Goal: Transaction & Acquisition: Purchase product/service

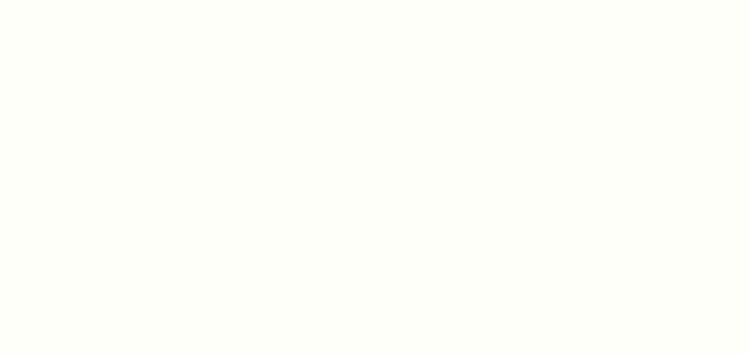
drag, startPoint x: 464, startPoint y: 282, endPoint x: 470, endPoint y: 283, distance: 6.8
click at [464, 282] on div at bounding box center [375, 177] width 750 height 354
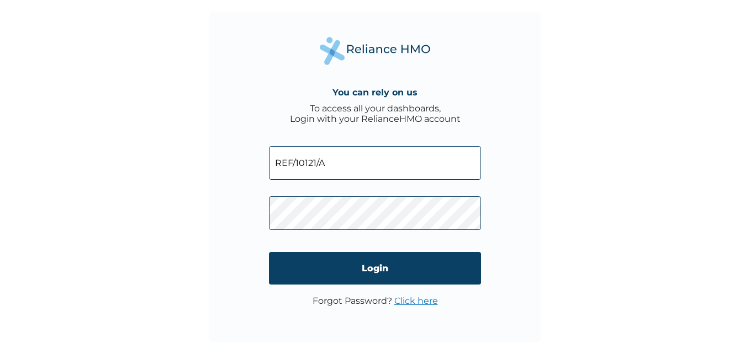
click at [343, 162] on input "REF/10121/A" at bounding box center [375, 163] width 212 height 34
type input "REF/10144/A"
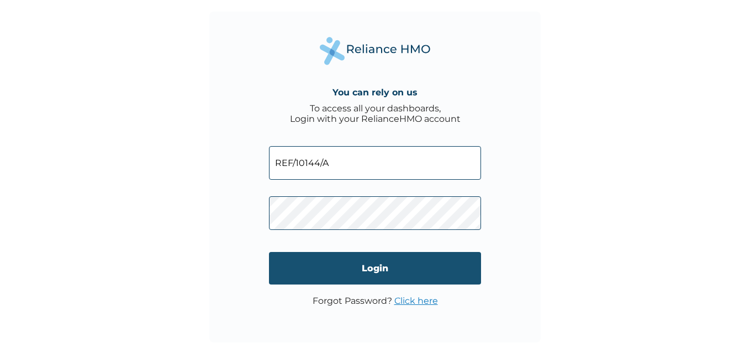
click at [475, 271] on input "Login" at bounding box center [375, 268] width 212 height 33
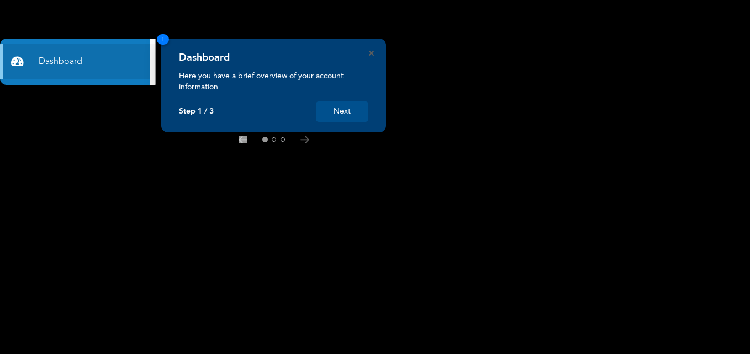
click at [356, 117] on button "Next" at bounding box center [342, 112] width 52 height 20
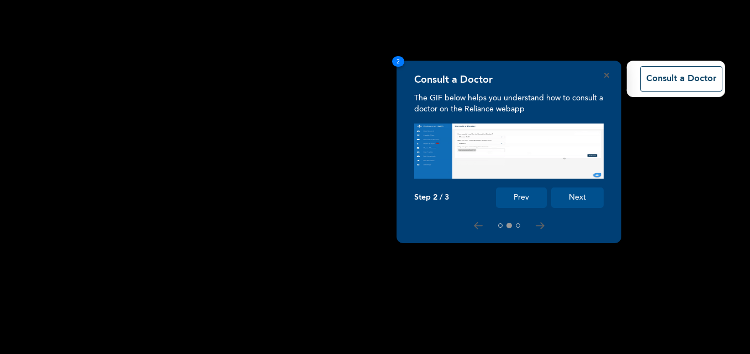
click at [576, 197] on button "Next" at bounding box center [577, 198] width 52 height 20
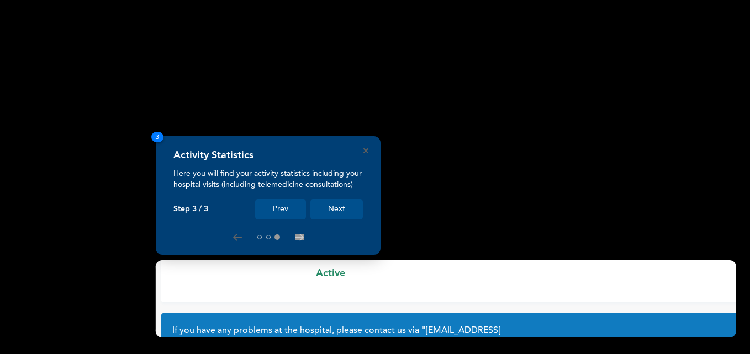
scroll to position [94, 0]
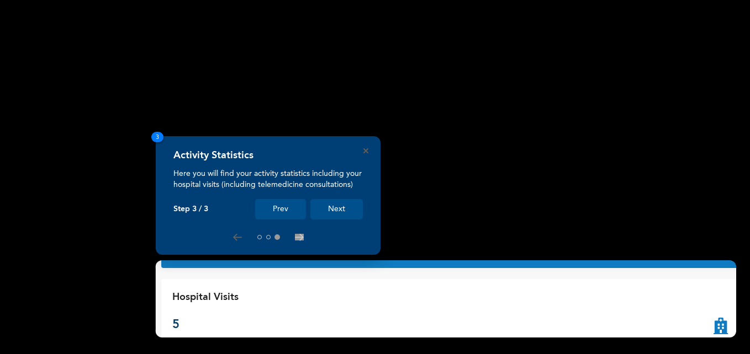
click at [324, 208] on button "Next" at bounding box center [336, 209] width 52 height 20
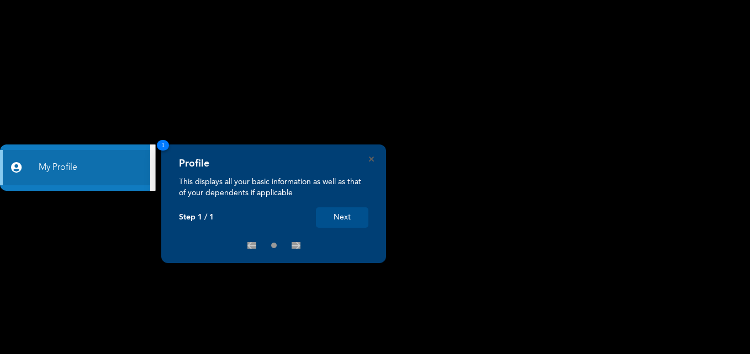
click at [347, 215] on button "Next" at bounding box center [342, 218] width 52 height 20
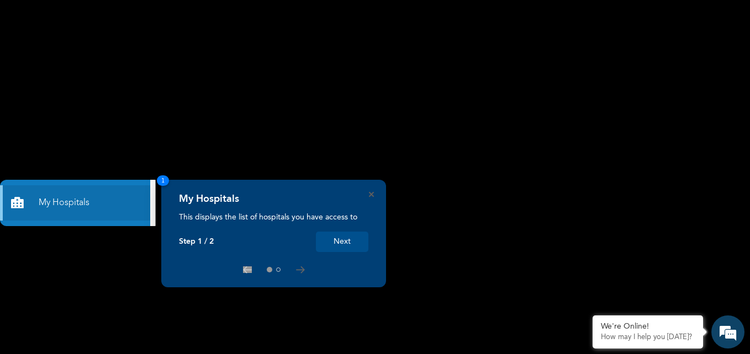
click at [339, 237] on button "Next" at bounding box center [342, 242] width 52 height 20
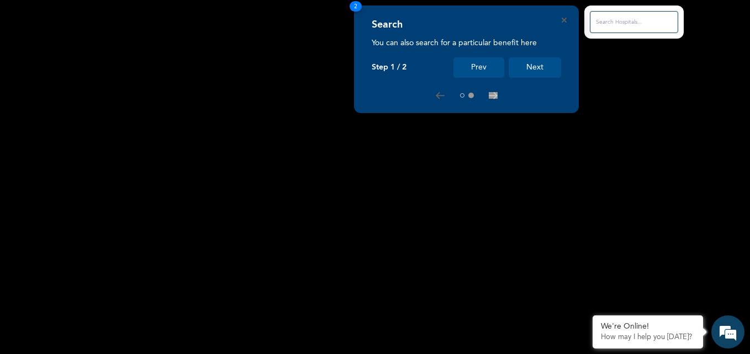
click at [537, 61] on button "Next" at bounding box center [534, 67] width 52 height 20
click at [531, 67] on button "Next" at bounding box center [534, 67] width 52 height 20
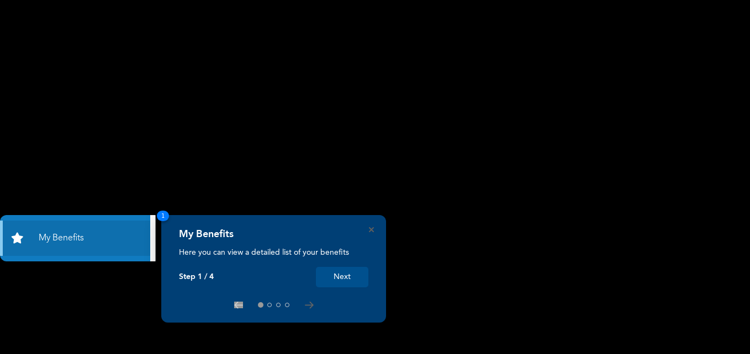
click at [340, 268] on button "Next" at bounding box center [342, 277] width 52 height 20
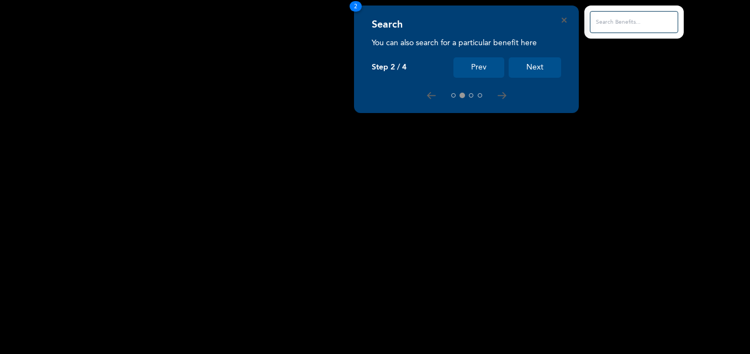
click at [530, 69] on button "Next" at bounding box center [534, 67] width 52 height 20
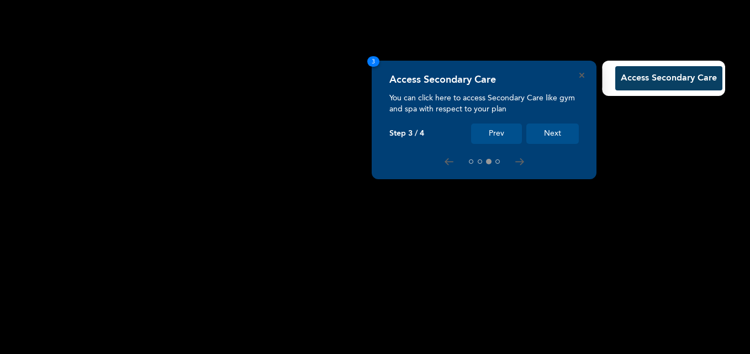
click at [555, 130] on button "Next" at bounding box center [552, 134] width 52 height 20
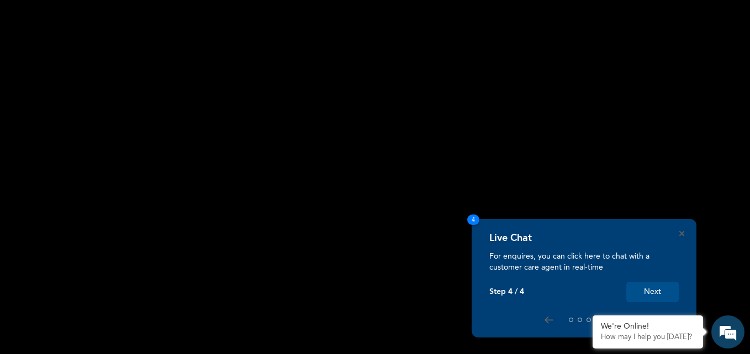
click at [644, 295] on button "Next" at bounding box center [652, 292] width 52 height 20
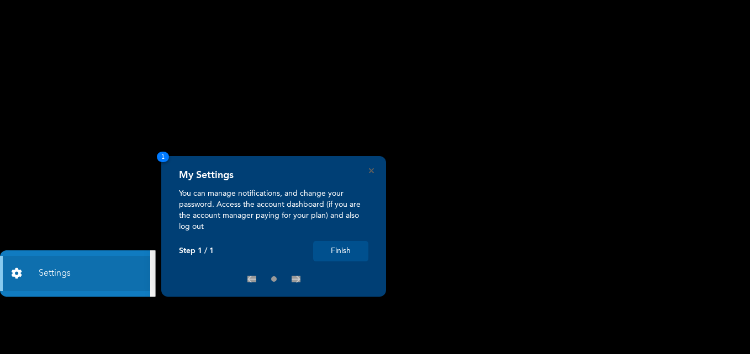
click at [352, 250] on button "Finish" at bounding box center [340, 251] width 55 height 20
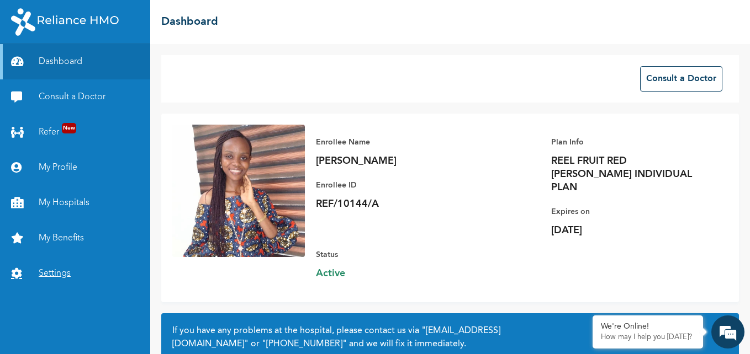
click at [68, 271] on link "Settings" at bounding box center [75, 273] width 150 height 35
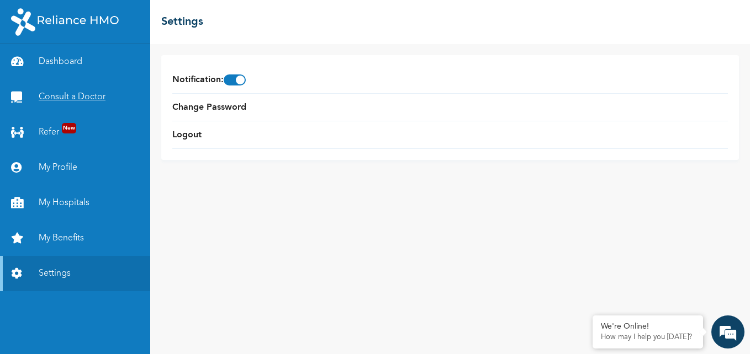
click at [95, 97] on link "Consult a Doctor" at bounding box center [75, 96] width 150 height 35
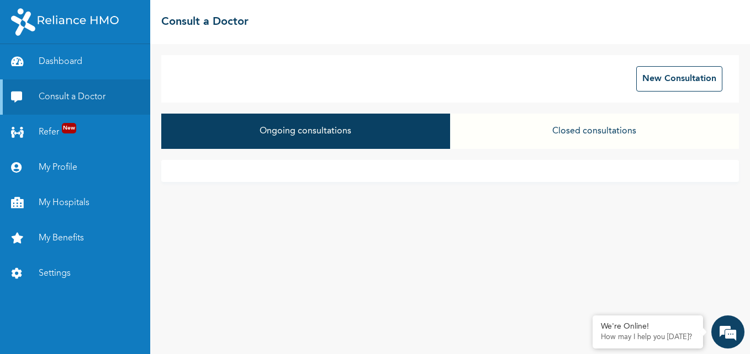
click at [531, 133] on button "Closed consultations" at bounding box center [594, 131] width 289 height 35
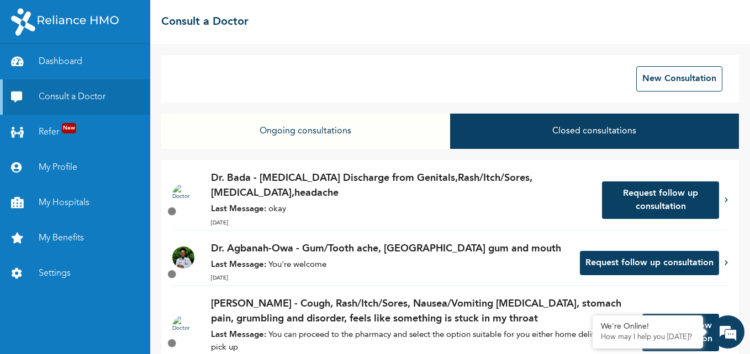
click at [311, 199] on p "Dr. Bada - [MEDICAL_DATA] Discharge from Genitals,Rash/Itch/Sores,[MEDICAL_DATA…" at bounding box center [401, 186] width 380 height 30
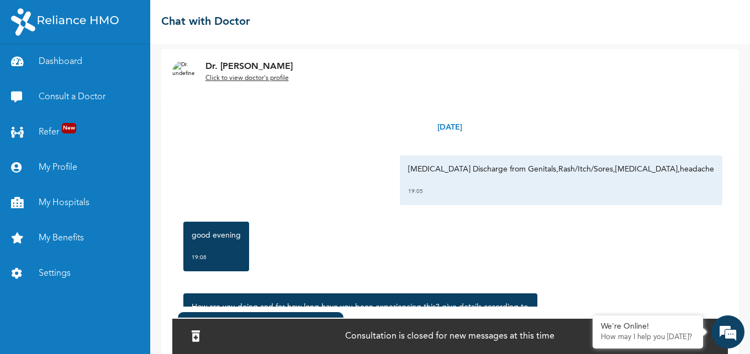
scroll to position [68, 0]
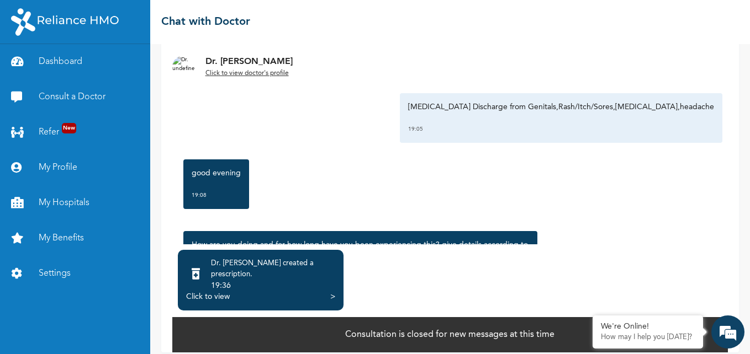
click at [218, 291] on div "Click to view" at bounding box center [208, 296] width 44 height 11
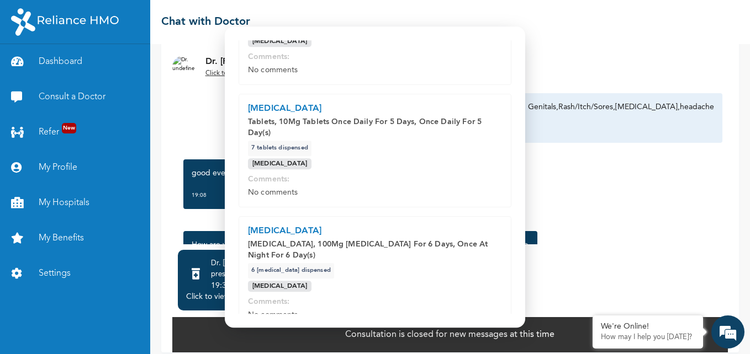
scroll to position [193, 0]
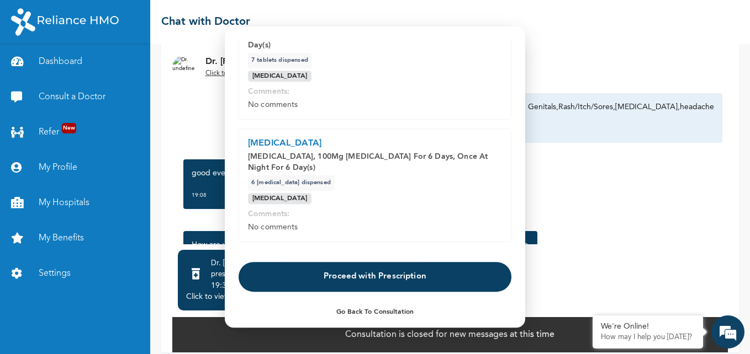
click at [458, 270] on button "Proceed with Prescription" at bounding box center [374, 277] width 273 height 30
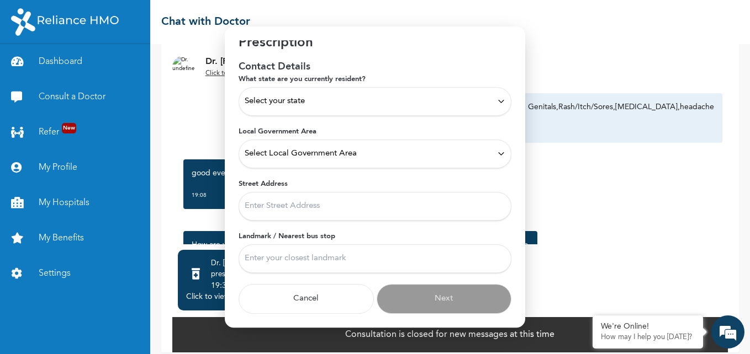
scroll to position [0, 0]
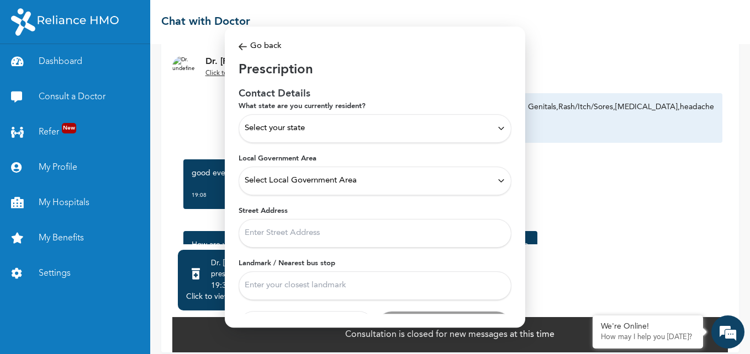
click at [497, 126] on icon at bounding box center [501, 128] width 8 height 8
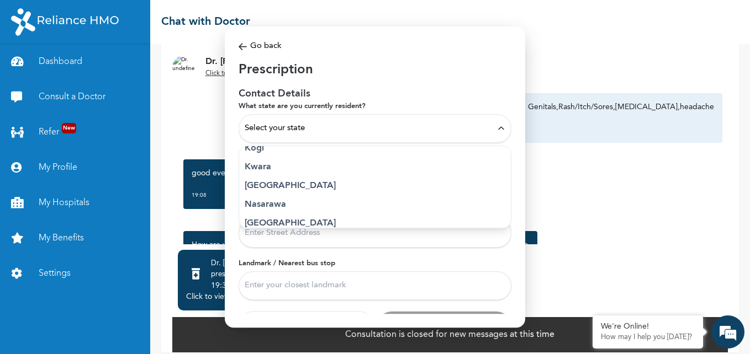
scroll to position [418, 0]
click at [284, 196] on p "Lagos" at bounding box center [375, 193] width 261 height 13
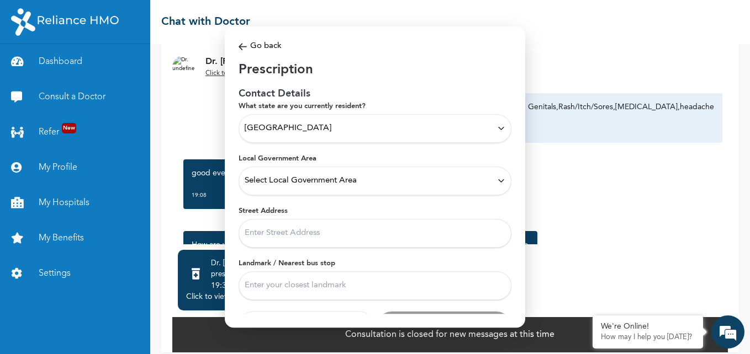
click at [308, 179] on span "Select Local Government Area" at bounding box center [301, 181] width 112 height 12
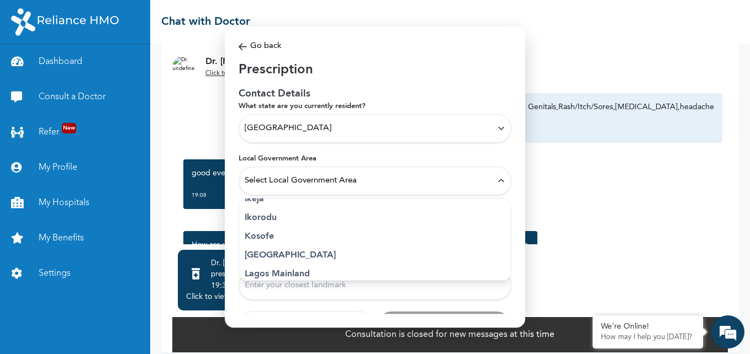
scroll to position [210, 0]
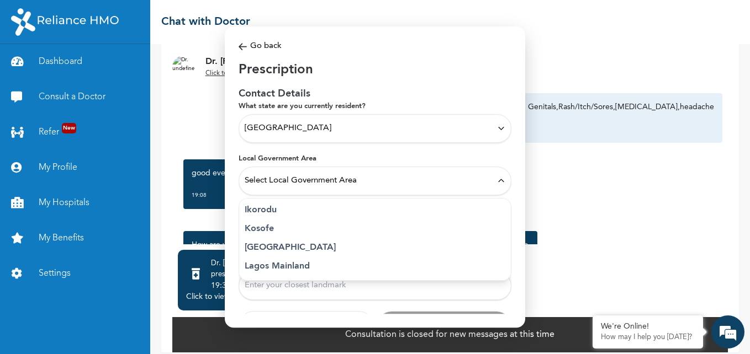
click at [308, 269] on p "Lagos Mainland" at bounding box center [375, 266] width 261 height 13
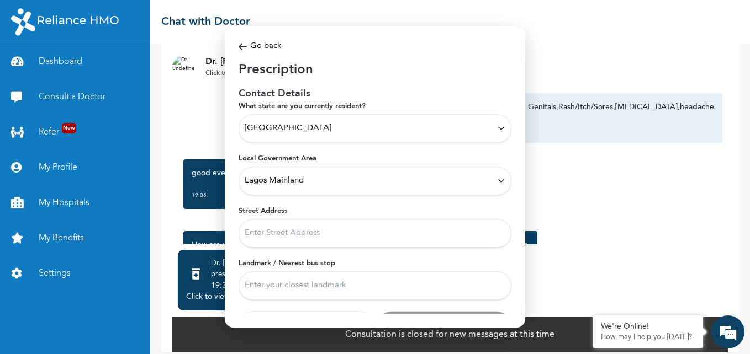
click at [303, 234] on input "Street Address" at bounding box center [374, 233] width 273 height 29
type input "387 Borno Way"
click at [297, 287] on input "Landmark / Nearest bus stop" at bounding box center [374, 286] width 273 height 29
type input "Spencer"
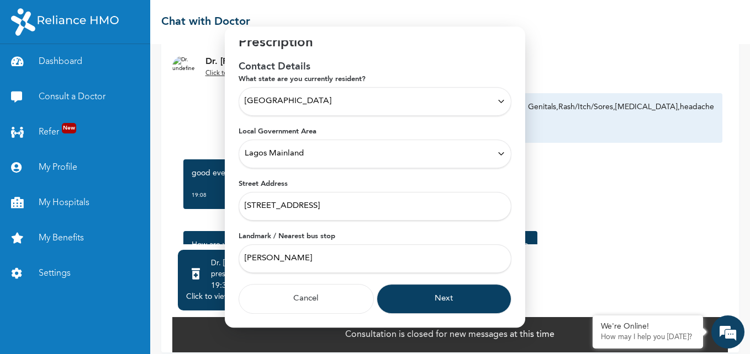
click at [450, 290] on button "Next" at bounding box center [444, 299] width 135 height 30
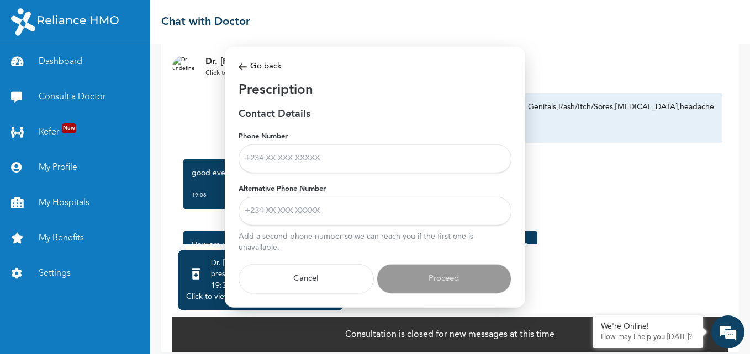
click at [400, 168] on input "Phone Number" at bounding box center [374, 158] width 273 height 29
type input "09039776394"
click at [300, 218] on input "Alternative Phone Number" at bounding box center [374, 211] width 273 height 29
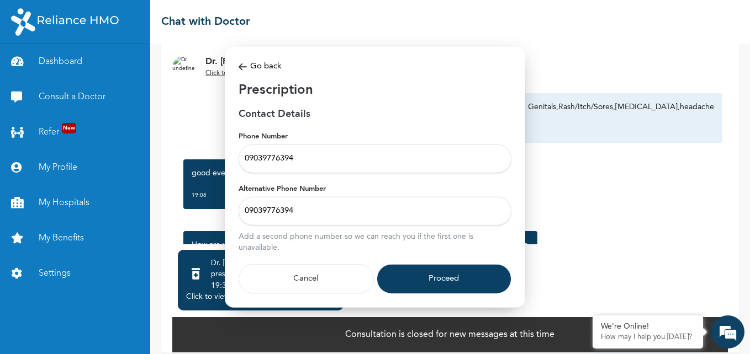
type input "09039776394"
click at [414, 268] on button "Proceed" at bounding box center [444, 279] width 135 height 30
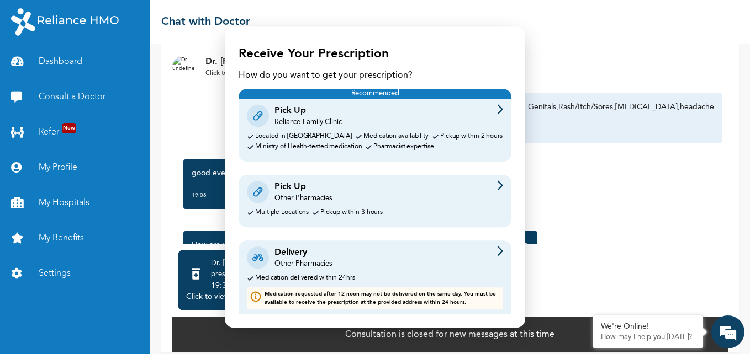
scroll to position [19, 0]
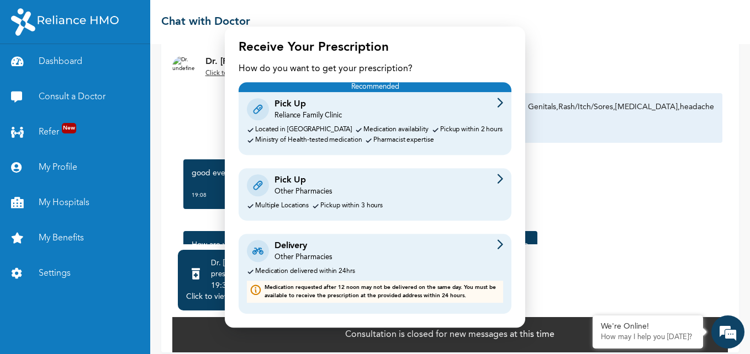
click at [448, 264] on div "Delivery Other Pharmacies Medication delivered within 24hrs Medication requeste…" at bounding box center [374, 274] width 273 height 80
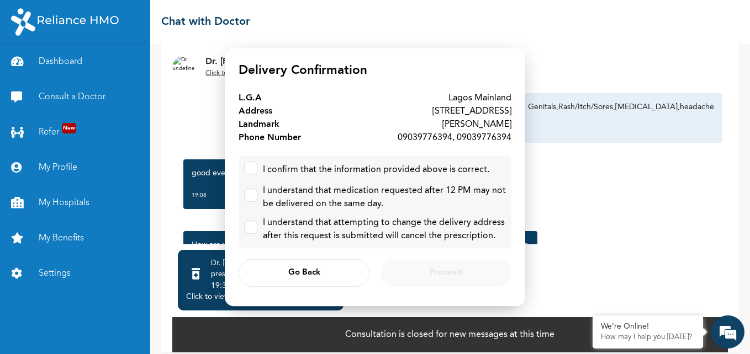
scroll to position [0, 0]
click at [253, 173] on label at bounding box center [250, 167] width 13 height 13
click at [252, 169] on input "checkbox" at bounding box center [248, 165] width 7 height 7
checkbox input "true"
click at [250, 197] on label at bounding box center [250, 195] width 13 height 13
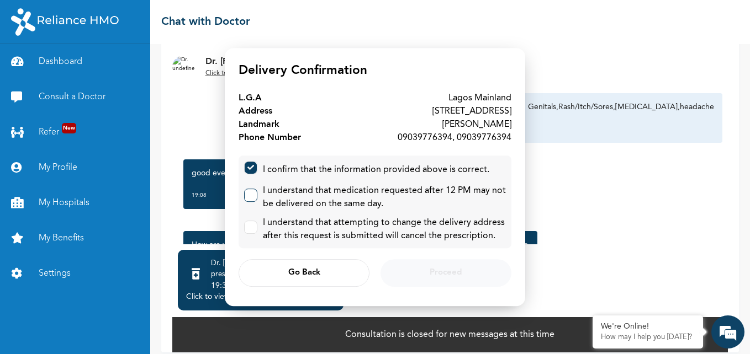
click at [250, 197] on input "checkbox" at bounding box center [248, 192] width 7 height 7
checkbox input "true"
click at [251, 223] on input "checkbox" at bounding box center [248, 224] width 7 height 7
checkbox input "true"
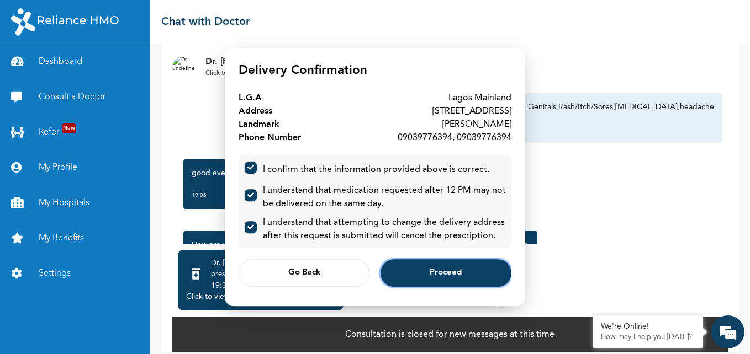
click at [409, 267] on button "Proceed" at bounding box center [445, 273] width 131 height 28
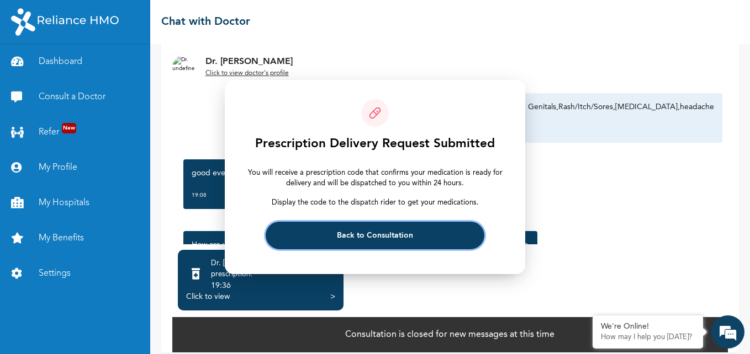
click at [379, 235] on span "Back to Consultation" at bounding box center [375, 235] width 76 height 7
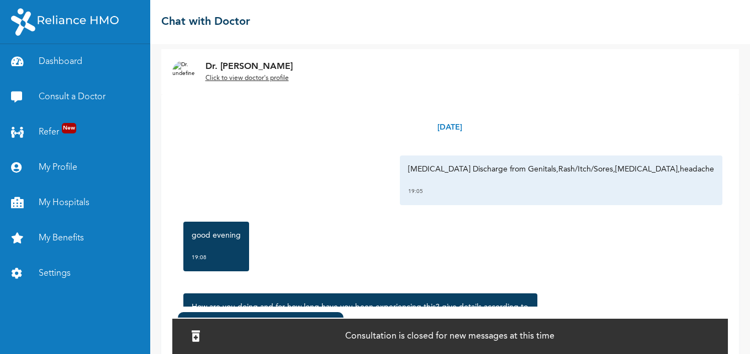
scroll to position [78, 0]
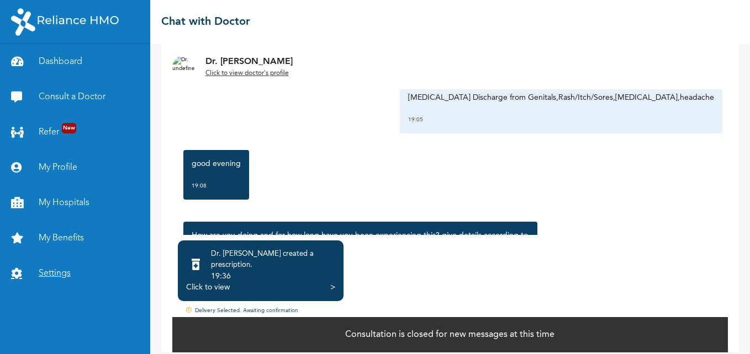
click at [47, 267] on link "Settings" at bounding box center [75, 273] width 150 height 35
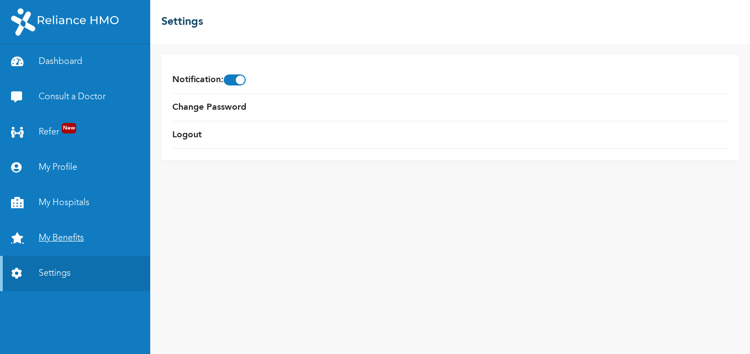
click at [49, 237] on link "My Benefits" at bounding box center [75, 238] width 150 height 35
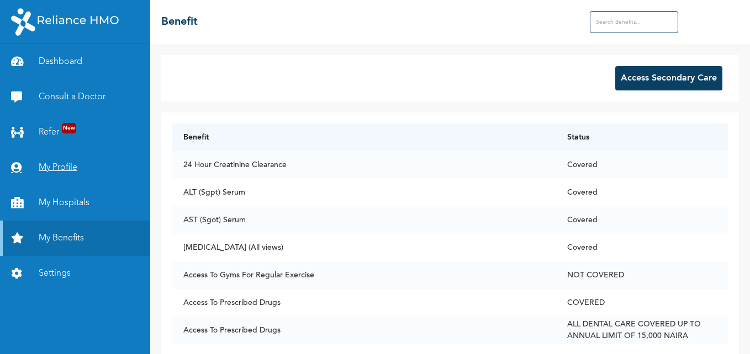
click at [32, 163] on link "My Profile" at bounding box center [75, 167] width 150 height 35
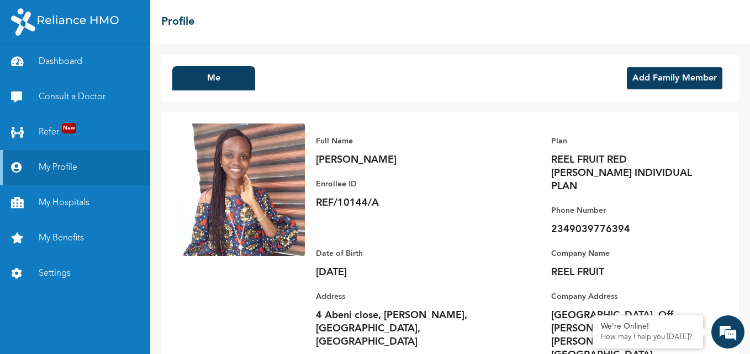
click at [698, 83] on button "Add Family Member" at bounding box center [675, 78] width 96 height 22
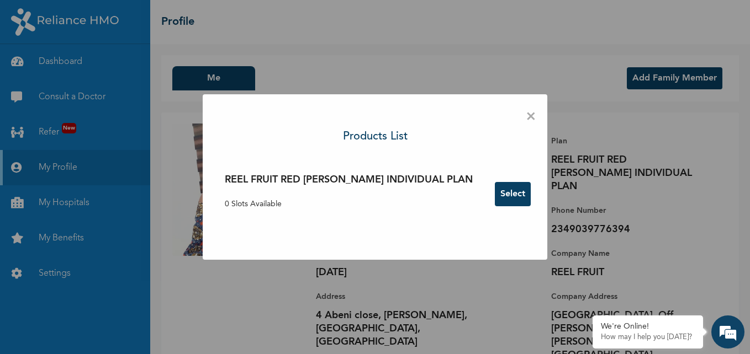
click at [526, 115] on span "×" at bounding box center [531, 116] width 10 height 23
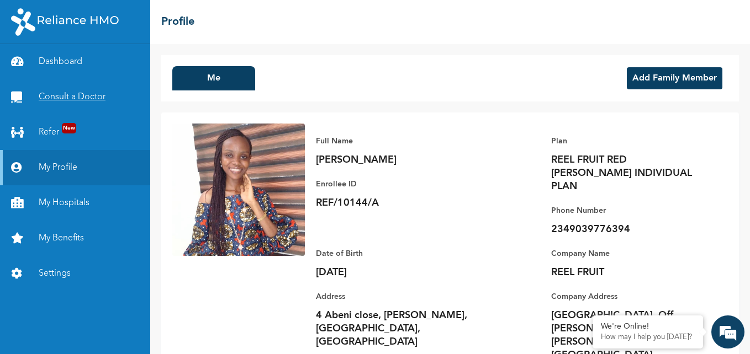
click at [89, 95] on link "Consult a Doctor" at bounding box center [75, 96] width 150 height 35
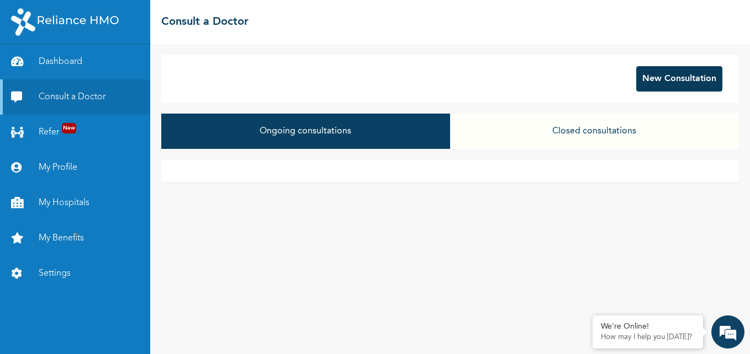
click at [665, 75] on button "New Consultation" at bounding box center [679, 78] width 86 height 25
click at [647, 128] on button "Closed consultations" at bounding box center [594, 131] width 289 height 35
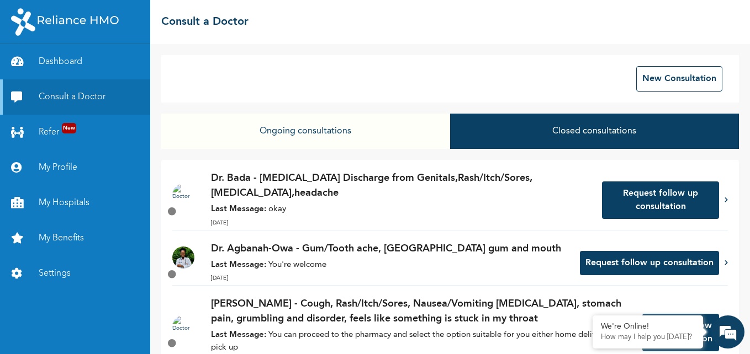
click at [724, 199] on icon at bounding box center [725, 200] width 3 height 6
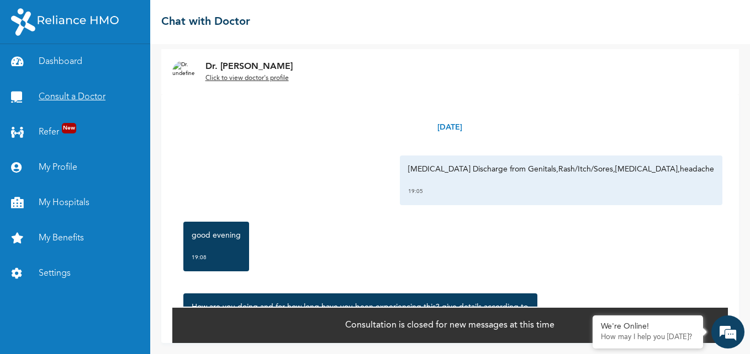
scroll to position [56, 0]
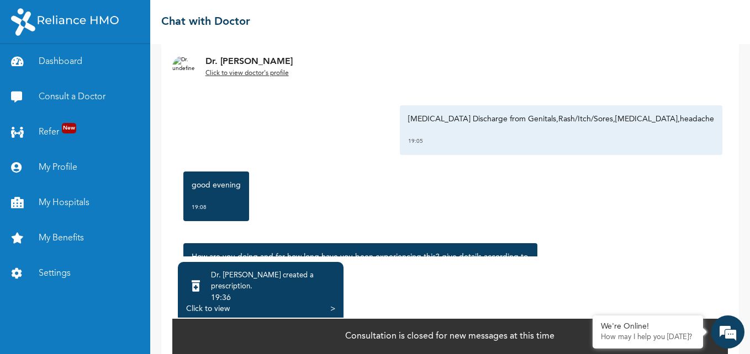
click at [336, 297] on div "Dr. [PERSON_NAME] created a prescription . 19:36 Click to view >" at bounding box center [261, 292] width 166 height 61
click at [38, 275] on link "Settings" at bounding box center [75, 273] width 150 height 35
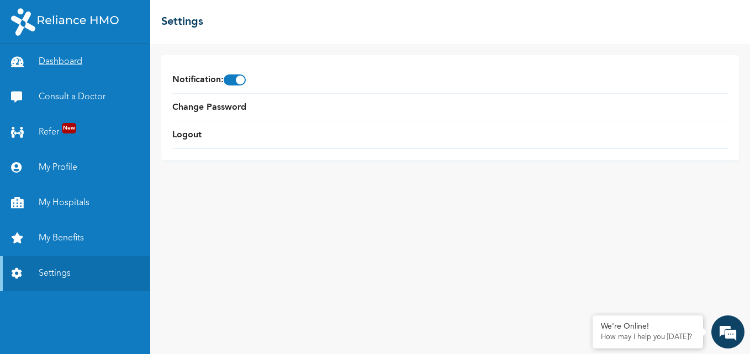
click at [57, 57] on link "Dashboard" at bounding box center [75, 61] width 150 height 35
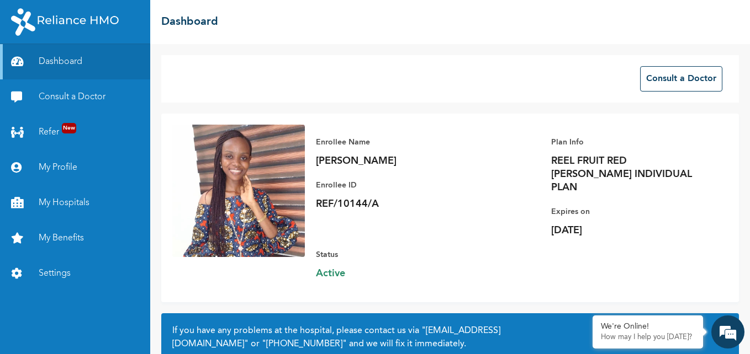
click at [389, 32] on div "☰ Dashboard" at bounding box center [450, 22] width 600 height 44
